Goal: Information Seeking & Learning: Learn about a topic

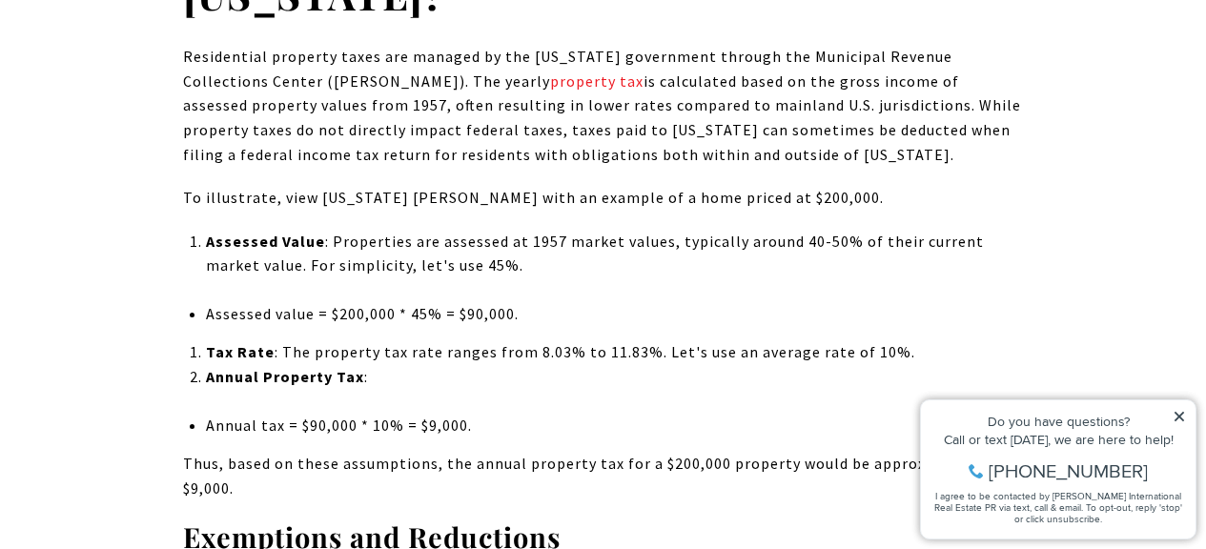
scroll to position [2099, 0]
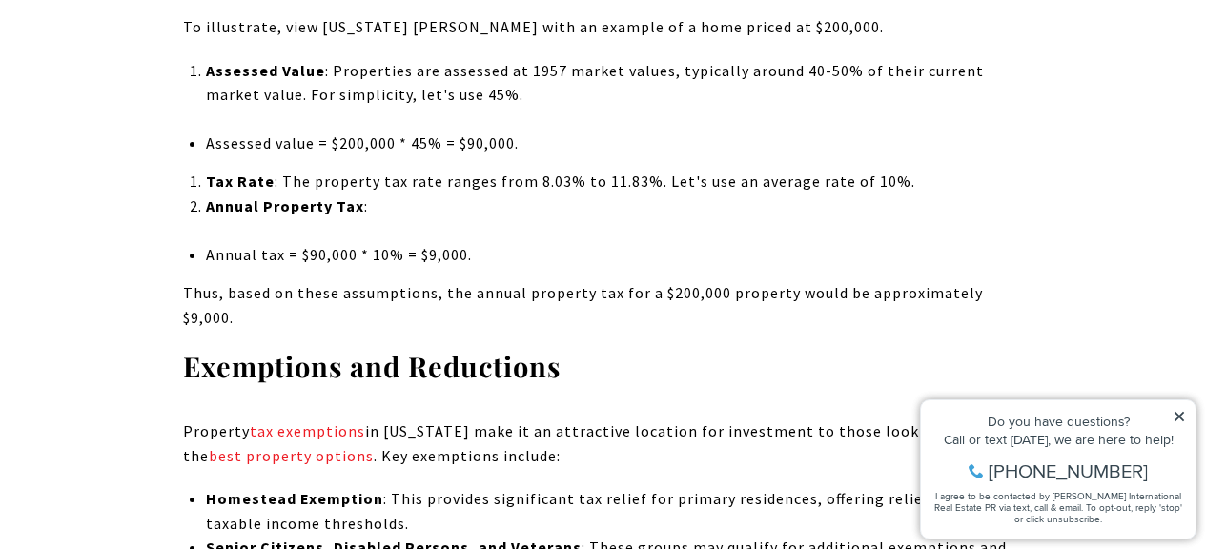
drag, startPoint x: 471, startPoint y: 184, endPoint x: 853, endPoint y: 178, distance: 382.4
click at [870, 177] on p "Tax Rate : The property tax rate ranges from 8.03% to 11.83%. Let's use an aver…" at bounding box center [614, 182] width 817 height 25
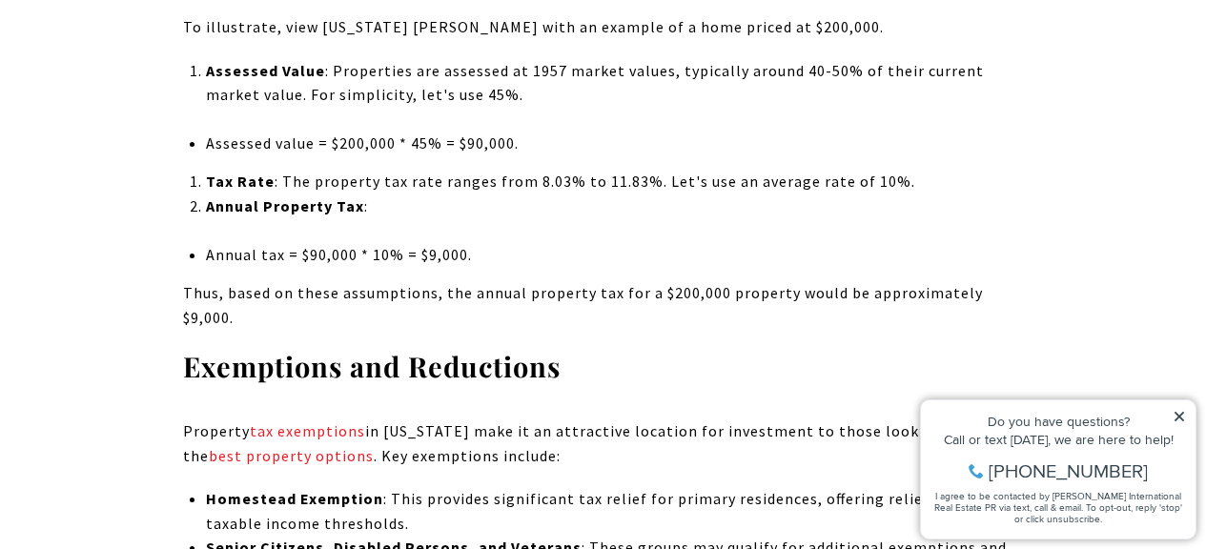
drag, startPoint x: 664, startPoint y: 186, endPoint x: 925, endPoint y: 174, distance: 261.5
click at [937, 171] on p "Tax Rate : The property tax rate ranges from 8.03% to 11.83%. Let's use an aver…" at bounding box center [614, 182] width 817 height 25
click at [723, 257] on li "Annual tax = $90,000 * 10% = $9,000." at bounding box center [614, 255] width 817 height 25
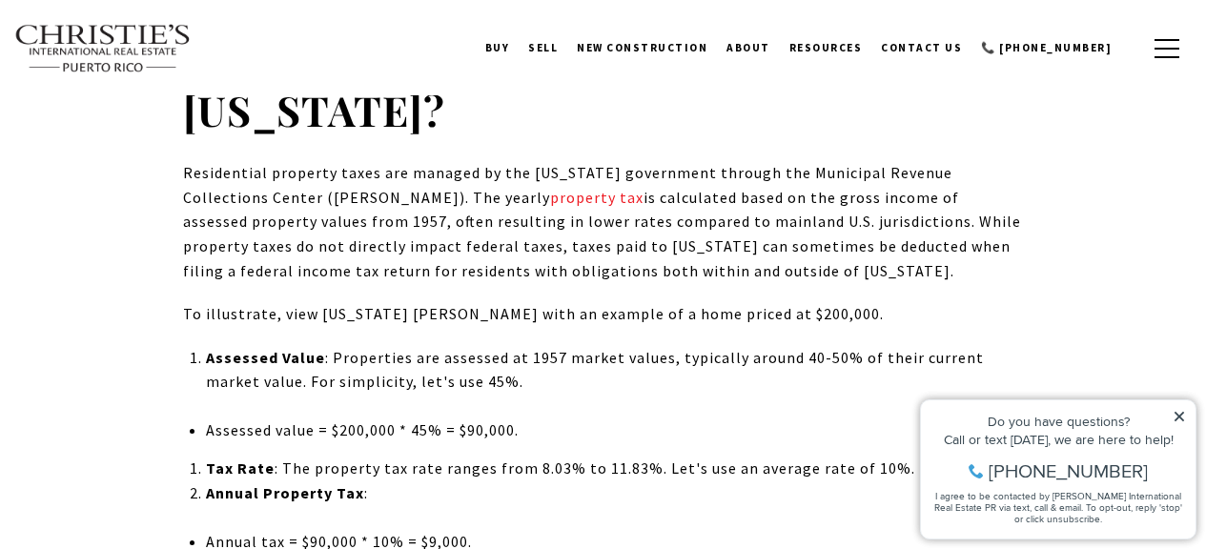
scroll to position [0, 0]
drag, startPoint x: 259, startPoint y: 226, endPoint x: 698, endPoint y: 266, distance: 440.4
click at [703, 265] on p "Residential property taxes are managed by the [US_STATE] government through the…" at bounding box center [603, 222] width 841 height 122
click at [800, 243] on p "Residential property taxes are managed by the [US_STATE] government through the…" at bounding box center [603, 222] width 841 height 122
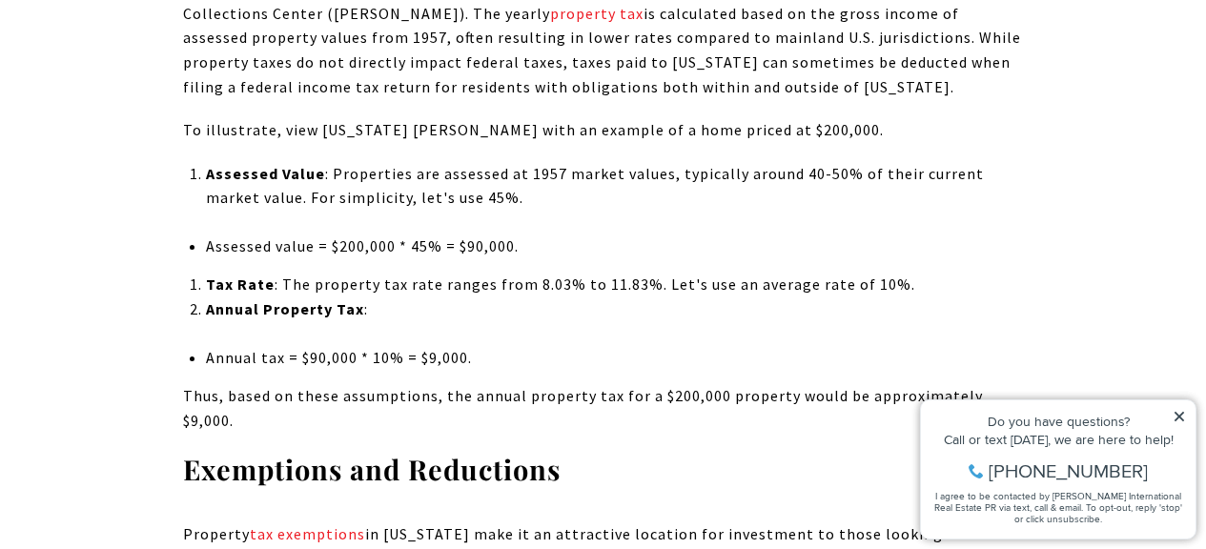
scroll to position [2003, 0]
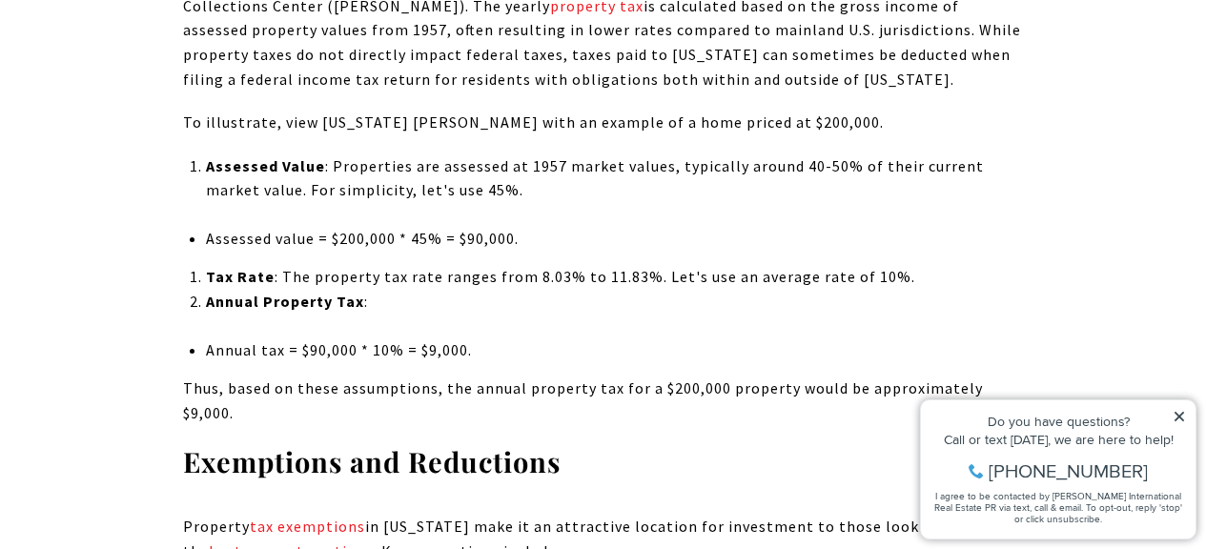
drag, startPoint x: 406, startPoint y: 240, endPoint x: 555, endPoint y: 226, distance: 149.4
click at [549, 227] on li "Assessed value = $200,000 * 45% = $90,000." at bounding box center [614, 239] width 817 height 25
click at [621, 241] on li "Assessed value = $200,000 * 45% = $90,000." at bounding box center [614, 239] width 817 height 25
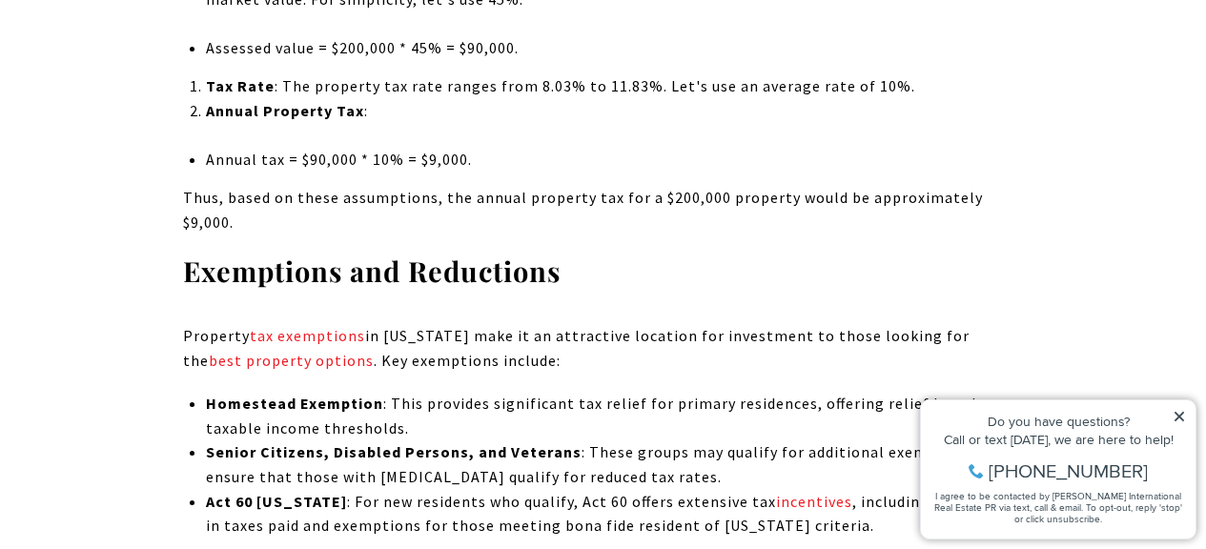
drag, startPoint x: 418, startPoint y: 156, endPoint x: 522, endPoint y: 154, distance: 104.9
click at [534, 154] on li "Annual tax = $90,000 * 10% = $9,000." at bounding box center [614, 160] width 817 height 25
drag, startPoint x: 466, startPoint y: 41, endPoint x: 589, endPoint y: 51, distance: 123.4
click at [605, 52] on li "Assessed value = $200,000 * 45% = $90,000." at bounding box center [614, 48] width 817 height 25
click at [629, 193] on p "Thus, based on these assumptions, the annual property tax for a $200,000 proper…" at bounding box center [603, 210] width 841 height 49
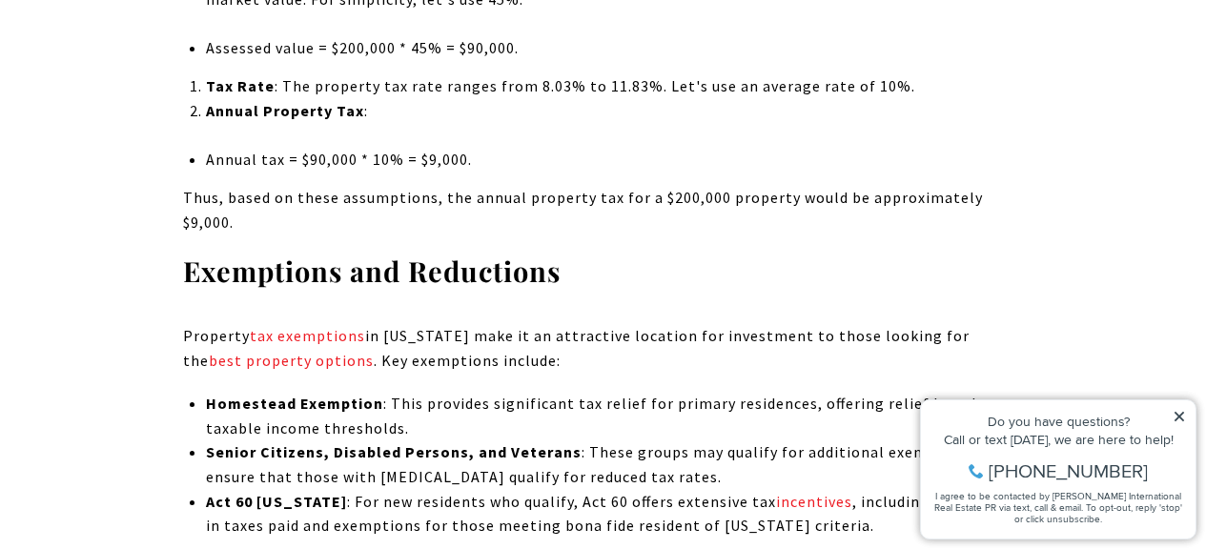
drag, startPoint x: 483, startPoint y: 154, endPoint x: 182, endPoint y: 162, distance: 301.4
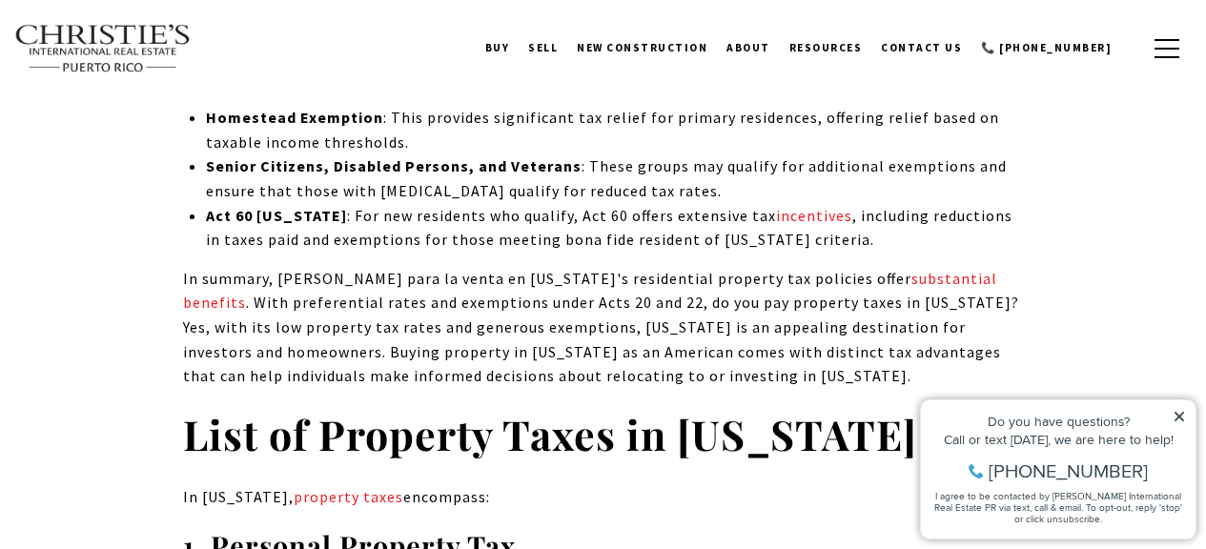
scroll to position [2289, 0]
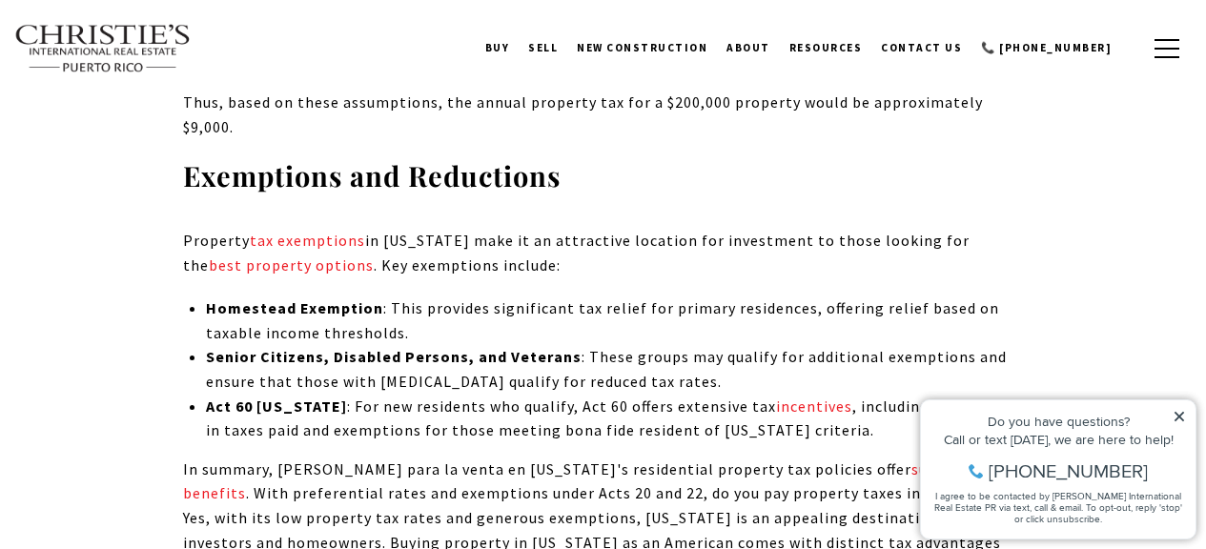
drag, startPoint x: 226, startPoint y: 286, endPoint x: 420, endPoint y: 330, distance: 199.4
click at [448, 335] on ul "Homestead Exemption : This provides significant tax relief for primary residenc…" at bounding box center [614, 370] width 817 height 147
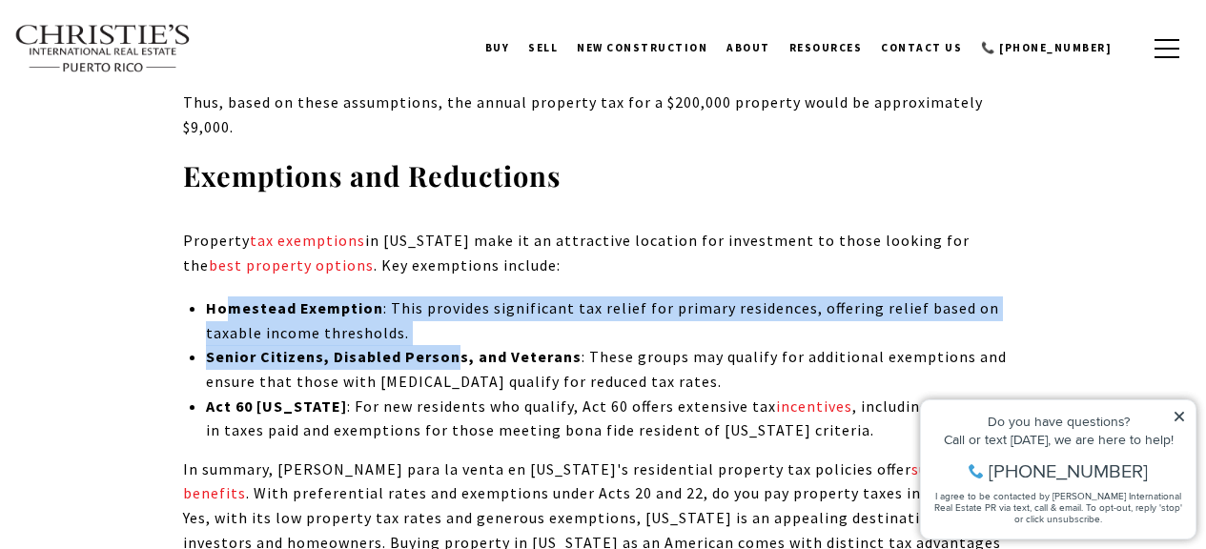
click at [591, 403] on li "Act 60 [US_STATE] : For new residents who qualify, Act 60 offers extensive tax …" at bounding box center [614, 419] width 817 height 49
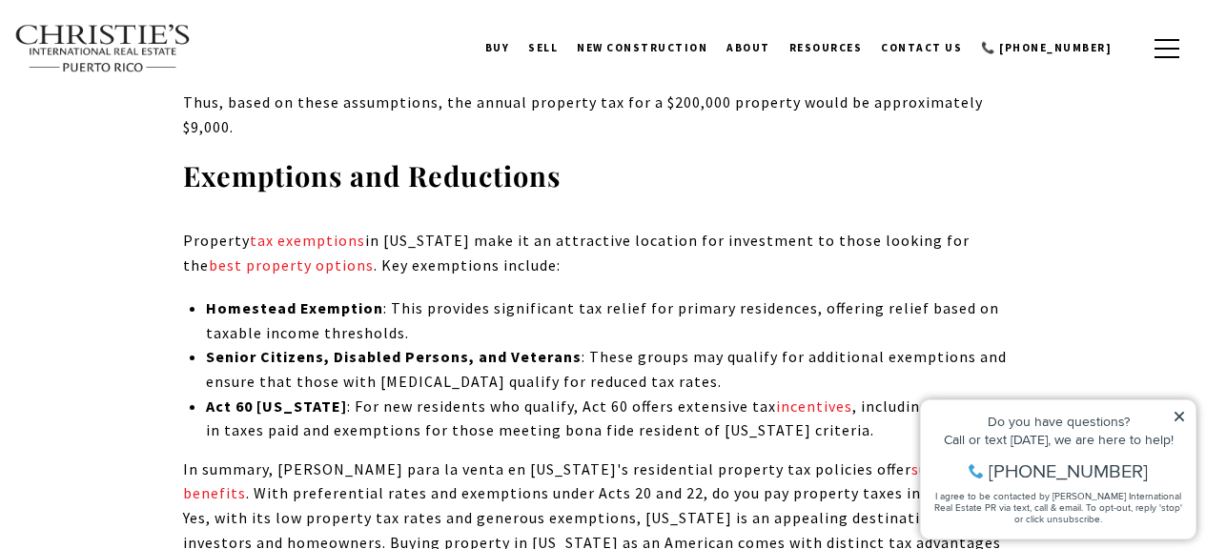
drag, startPoint x: 584, startPoint y: 280, endPoint x: 877, endPoint y: 317, distance: 295.9
click at [877, 316] on li "Homestead Exemption : This provides significant tax relief for primary residenc…" at bounding box center [614, 321] width 817 height 49
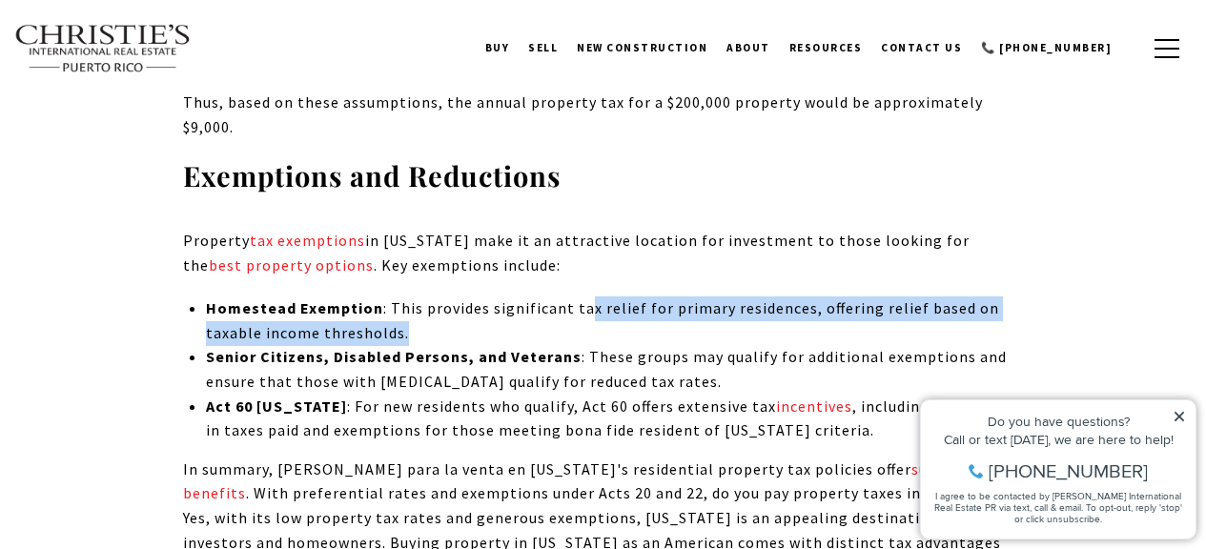
click at [570, 350] on li "Senior Citizens, Disabled Persons, and Veterans : These groups may qualify for …" at bounding box center [614, 369] width 817 height 49
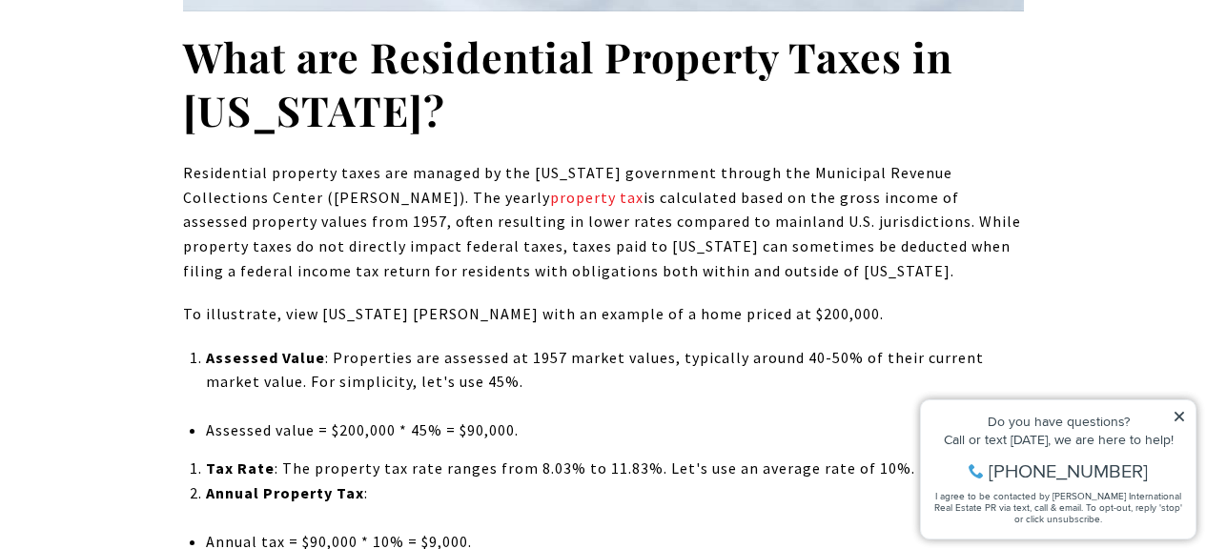
scroll to position [2003, 0]
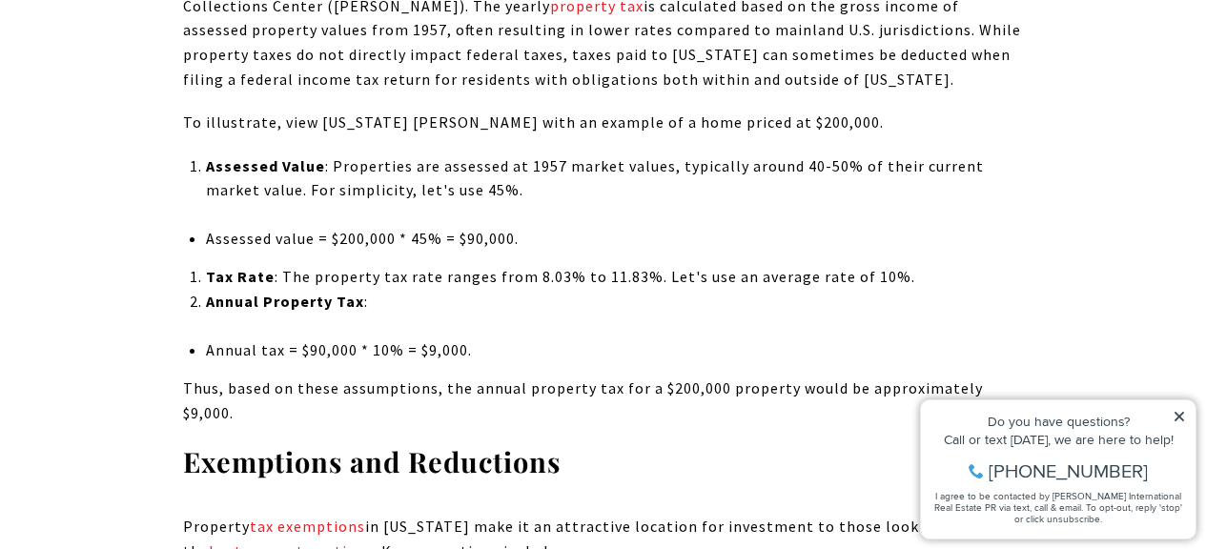
drag, startPoint x: 332, startPoint y: 234, endPoint x: 536, endPoint y: 234, distance: 204.0
click at [536, 234] on li "Assessed value = $200,000 * 45% = $90,000." at bounding box center [614, 239] width 817 height 25
click at [548, 295] on p "Annual Property Tax :" at bounding box center [614, 302] width 817 height 25
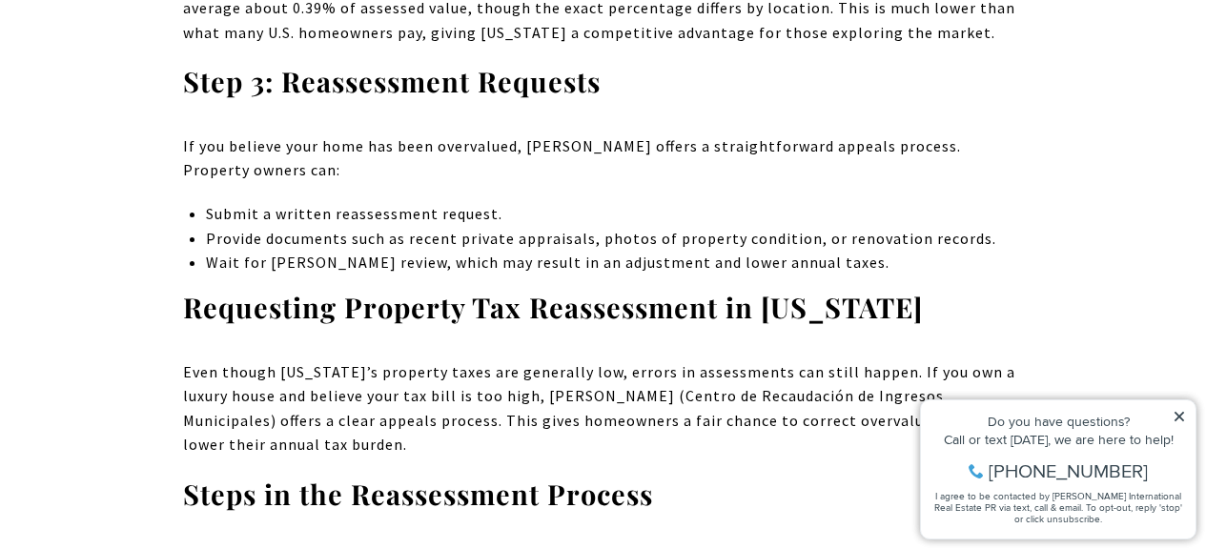
scroll to position [8108, 0]
